Goal: Information Seeking & Learning: Learn about a topic

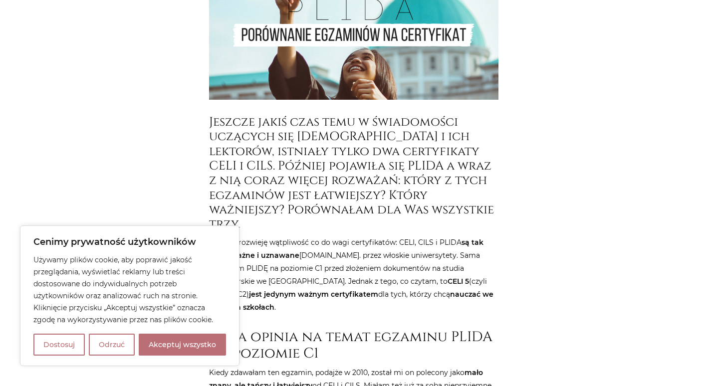
scroll to position [374, 0]
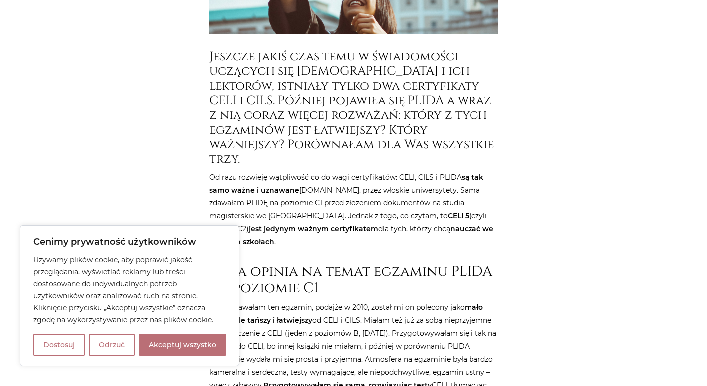
click at [168, 347] on button "Akceptuj wszystko" at bounding box center [182, 345] width 87 height 22
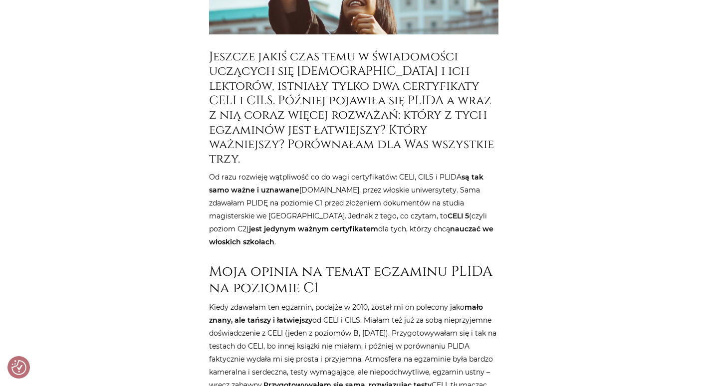
checkbox input "true"
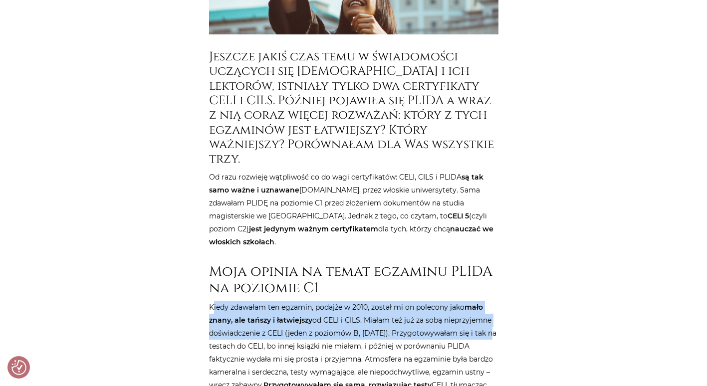
drag, startPoint x: 213, startPoint y: 293, endPoint x: 503, endPoint y: 314, distance: 290.3
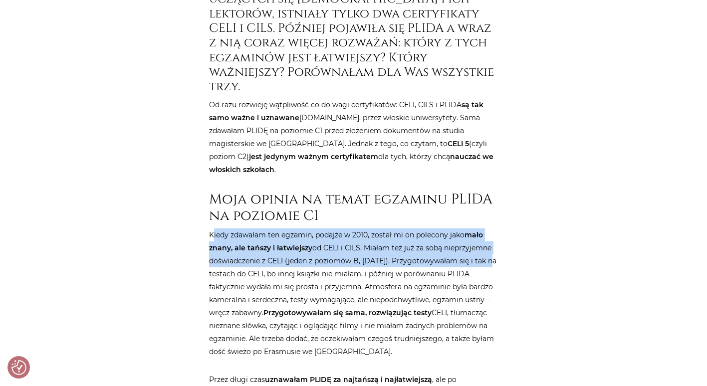
scroll to position [474, 0]
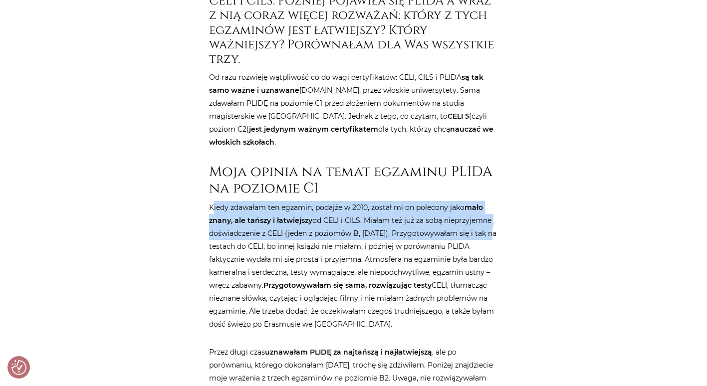
click at [371, 216] on p "Kiedy zdawałam ten egzamin, podajże w 2010, został mi on polecony jako mało zna…" at bounding box center [354, 266] width 290 height 130
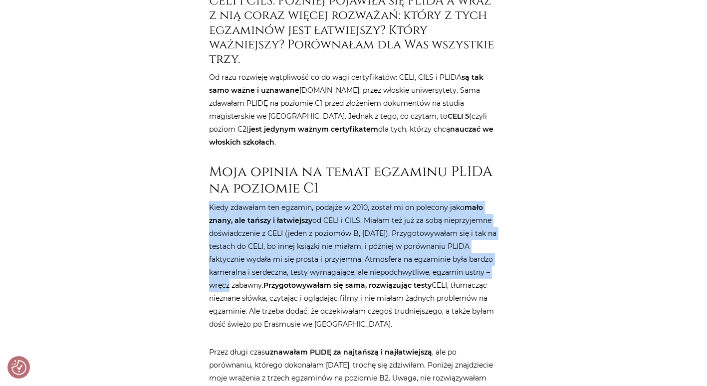
drag, startPoint x: 209, startPoint y: 198, endPoint x: 495, endPoint y: 254, distance: 291.9
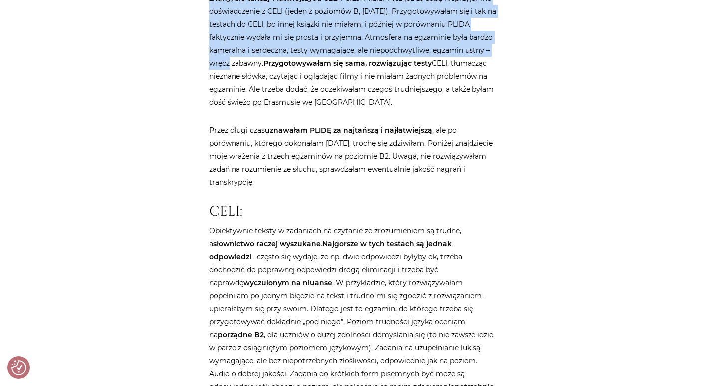
scroll to position [711, 0]
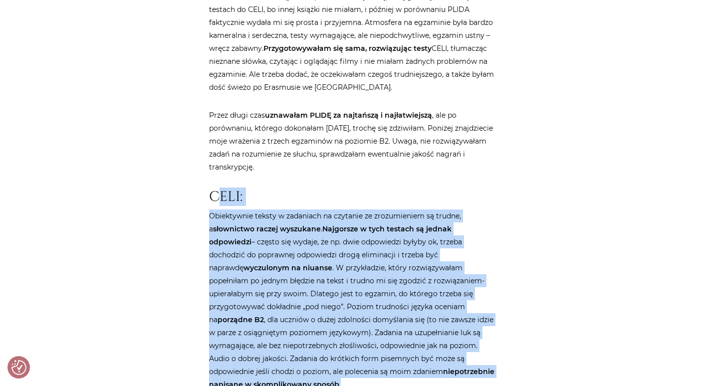
drag, startPoint x: 215, startPoint y: 182, endPoint x: 488, endPoint y: 361, distance: 327.0
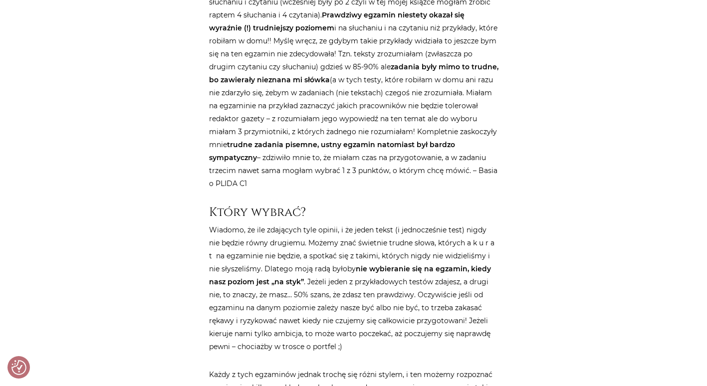
scroll to position [2359, 0]
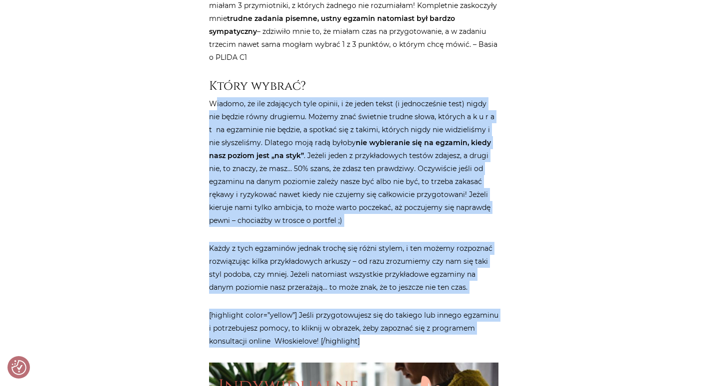
drag, startPoint x: 216, startPoint y: 90, endPoint x: 497, endPoint y: 339, distance: 375.7
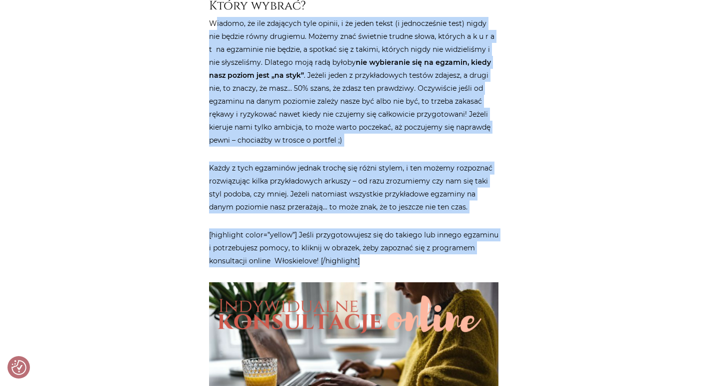
scroll to position [2409, 0]
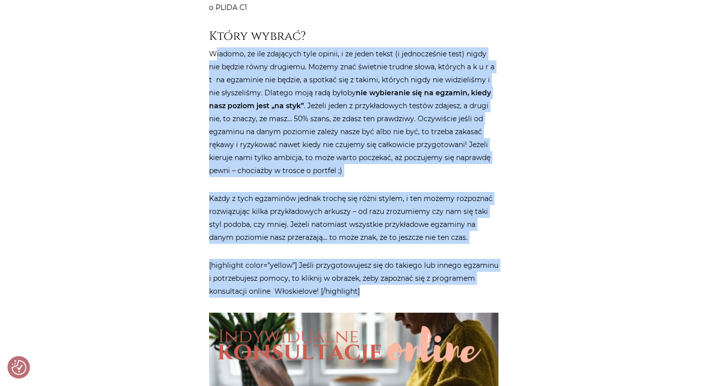
click at [315, 47] on p "Wiadomo, że ile zdających tyle opinii, i że jeden tekst (i jednocześnie test) n…" at bounding box center [354, 112] width 290 height 130
